Goal: Check status: Check status

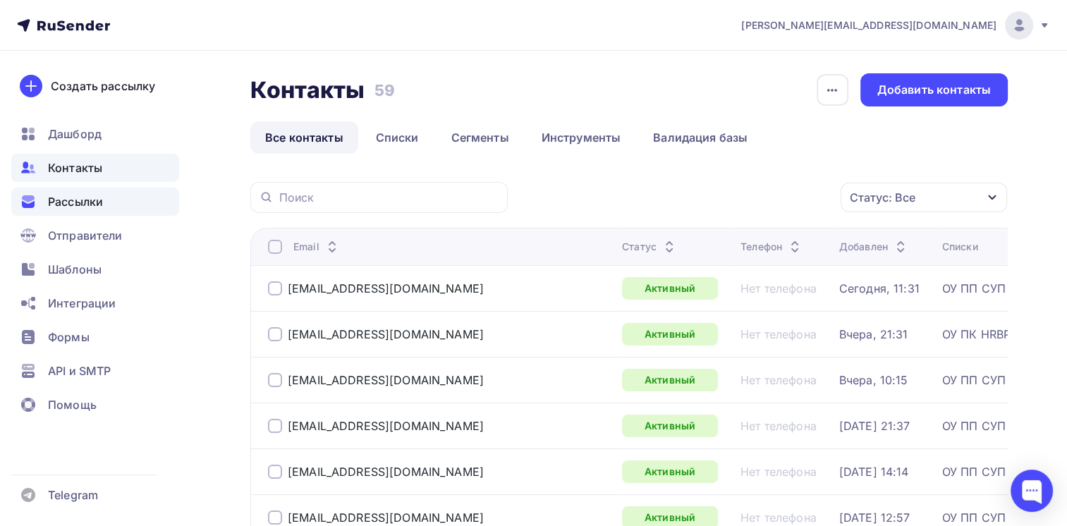
click at [90, 207] on span "Рассылки" at bounding box center [75, 201] width 55 height 17
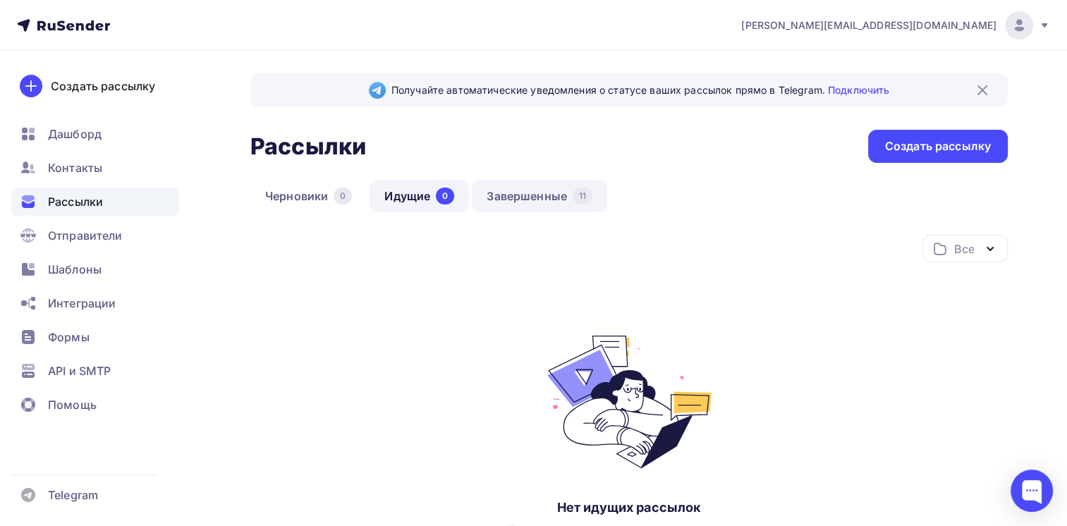
click at [511, 193] on link "Завершенные 11" at bounding box center [539, 196] width 135 height 32
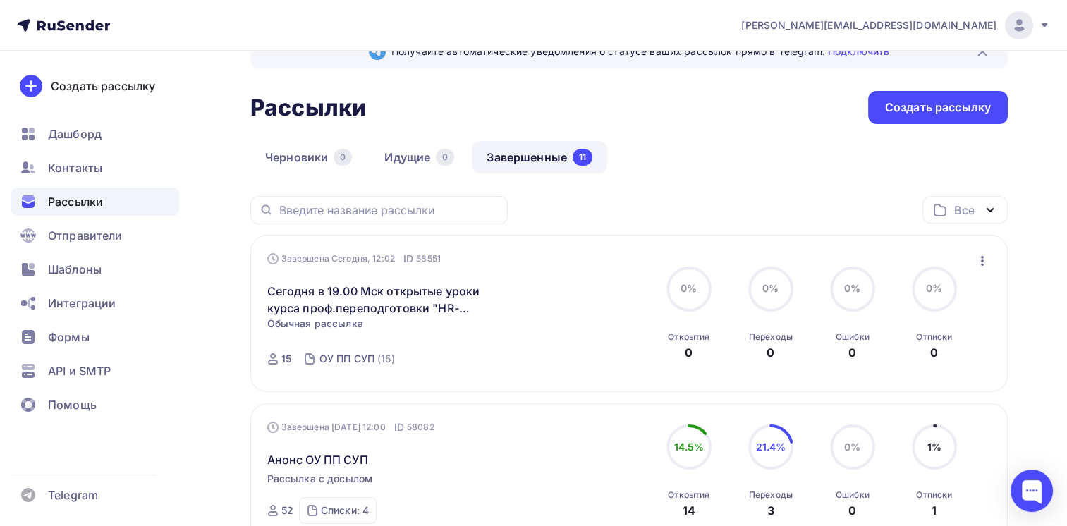
scroll to position [71, 0]
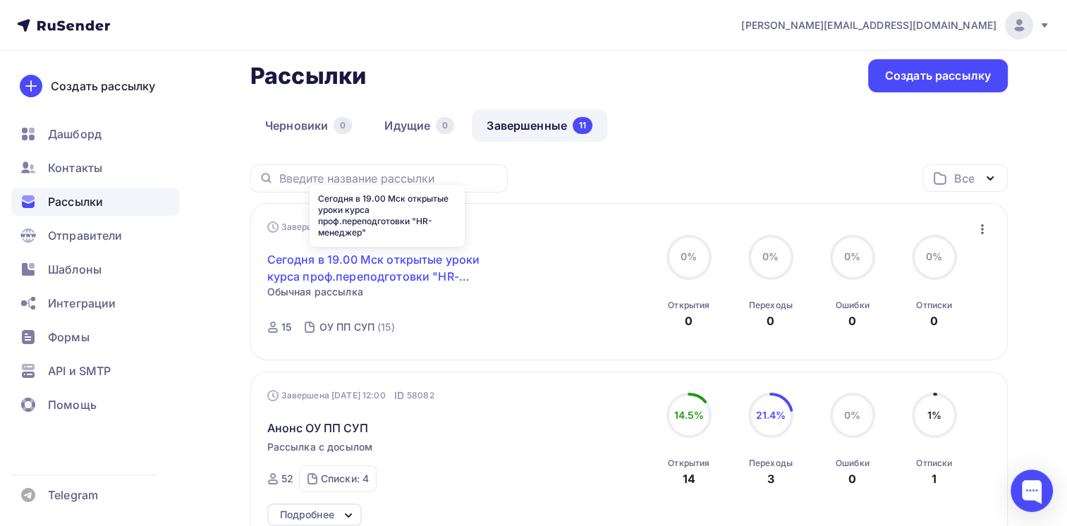
click at [327, 258] on link "Сегодня в 19.00 Мск открытые уроки курса проф.переподготовки "HR-менеджер"" at bounding box center [388, 268] width 242 height 34
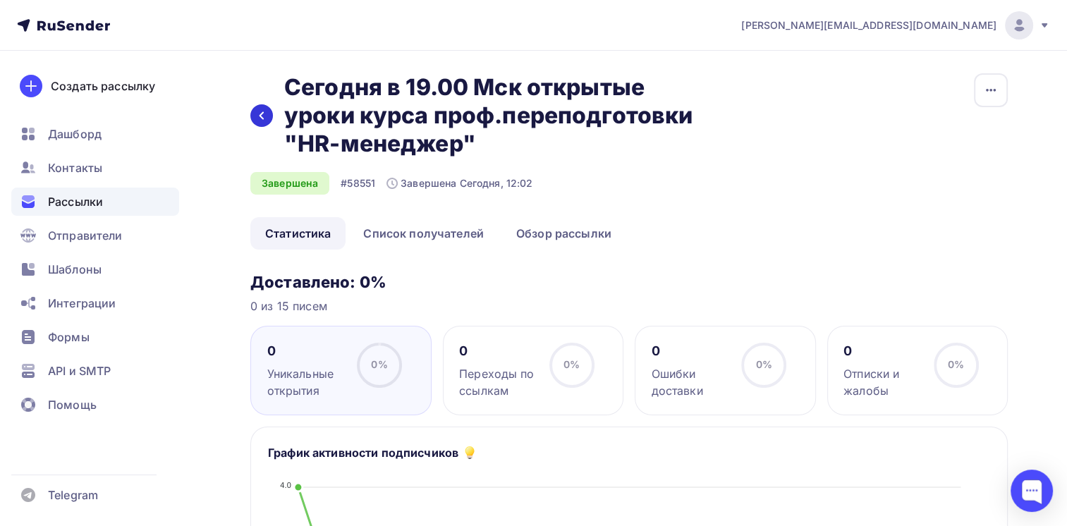
click at [259, 111] on icon at bounding box center [261, 115] width 11 height 11
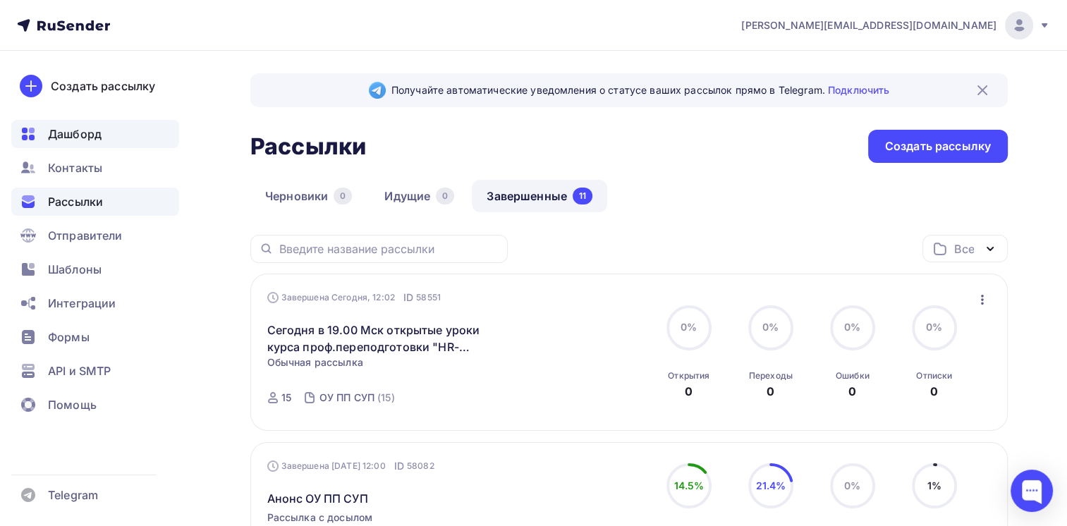
click at [66, 133] on span "Дашборд" at bounding box center [75, 134] width 54 height 17
